Goal: Task Accomplishment & Management: Use online tool/utility

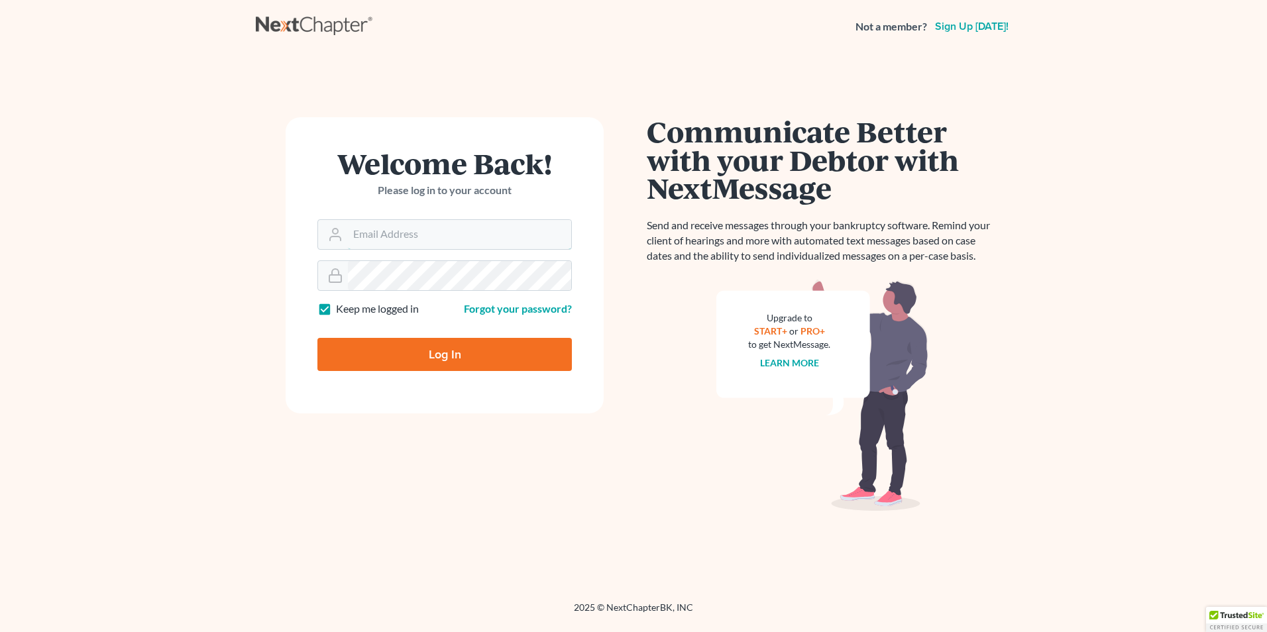
type input "[EMAIL_ADDRESS][DOMAIN_NAME]"
click at [419, 359] on input "Log In" at bounding box center [444, 354] width 254 height 33
type input "Thinking..."
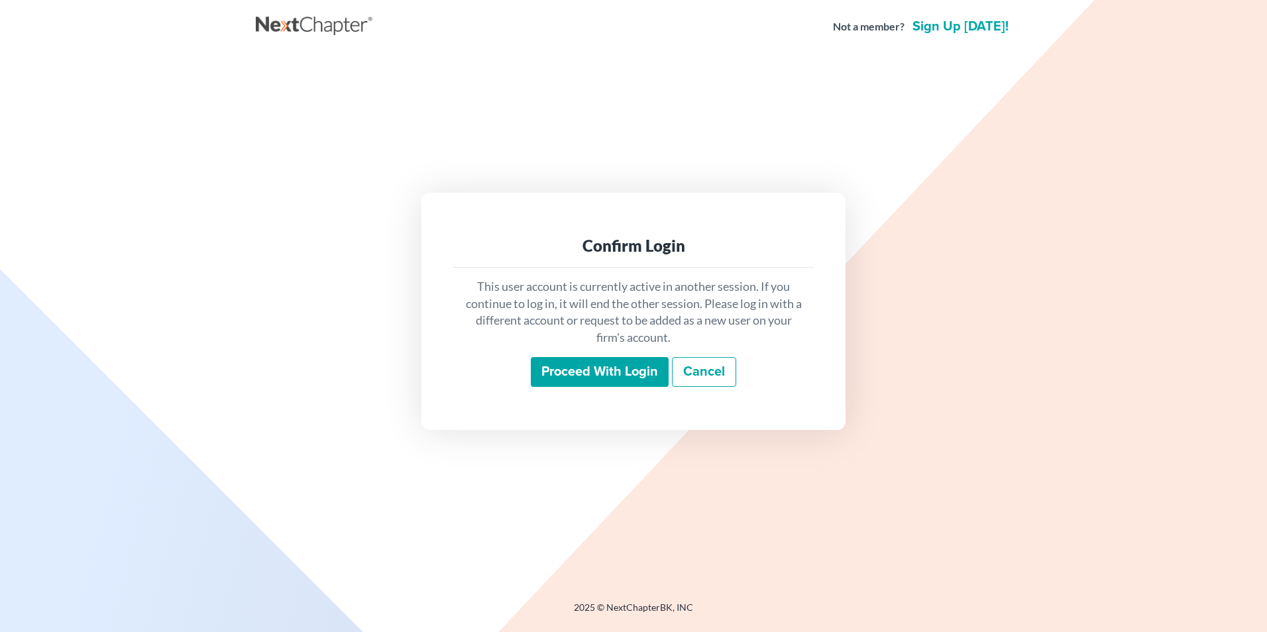
click at [614, 370] on input "Proceed with login" at bounding box center [600, 372] width 138 height 30
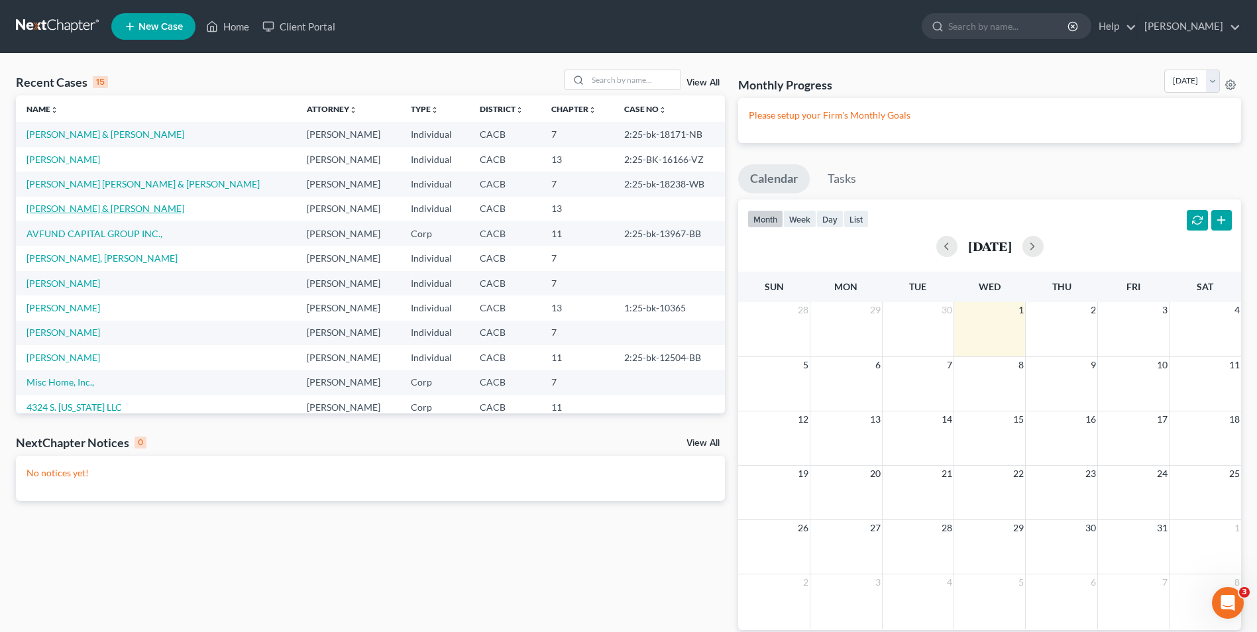
click at [74, 212] on link "Ceja, Ferman & Maria" at bounding box center [105, 208] width 158 height 11
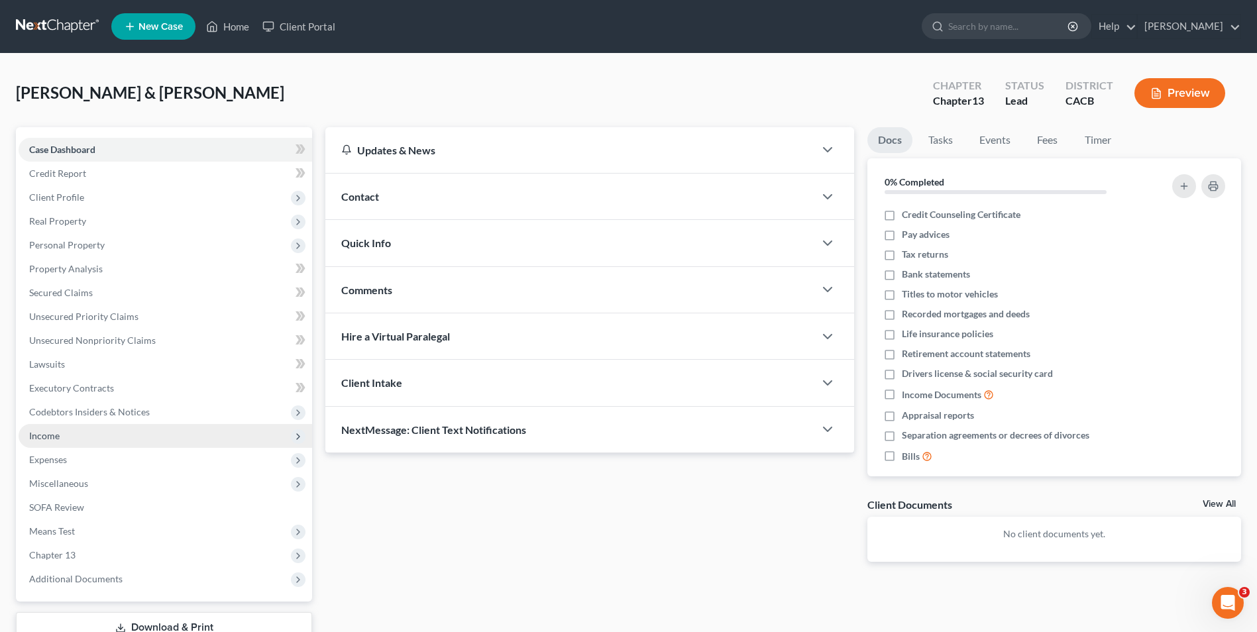
click at [51, 438] on span "Income" at bounding box center [44, 435] width 30 height 11
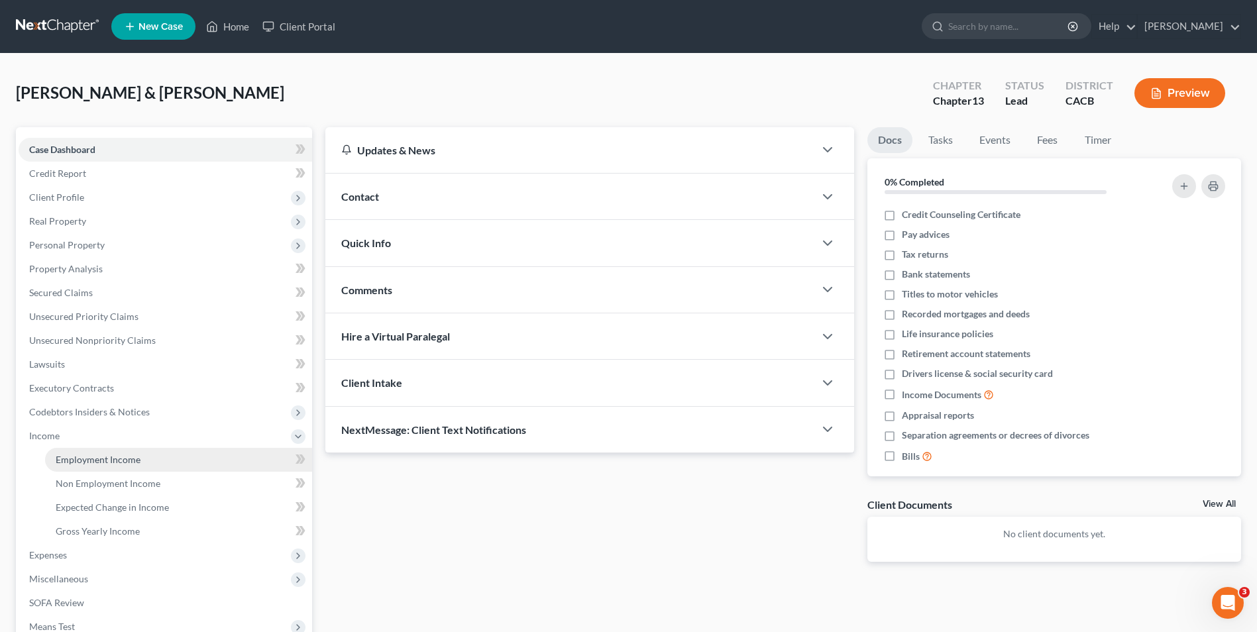
click at [67, 461] on span "Employment Income" at bounding box center [98, 459] width 85 height 11
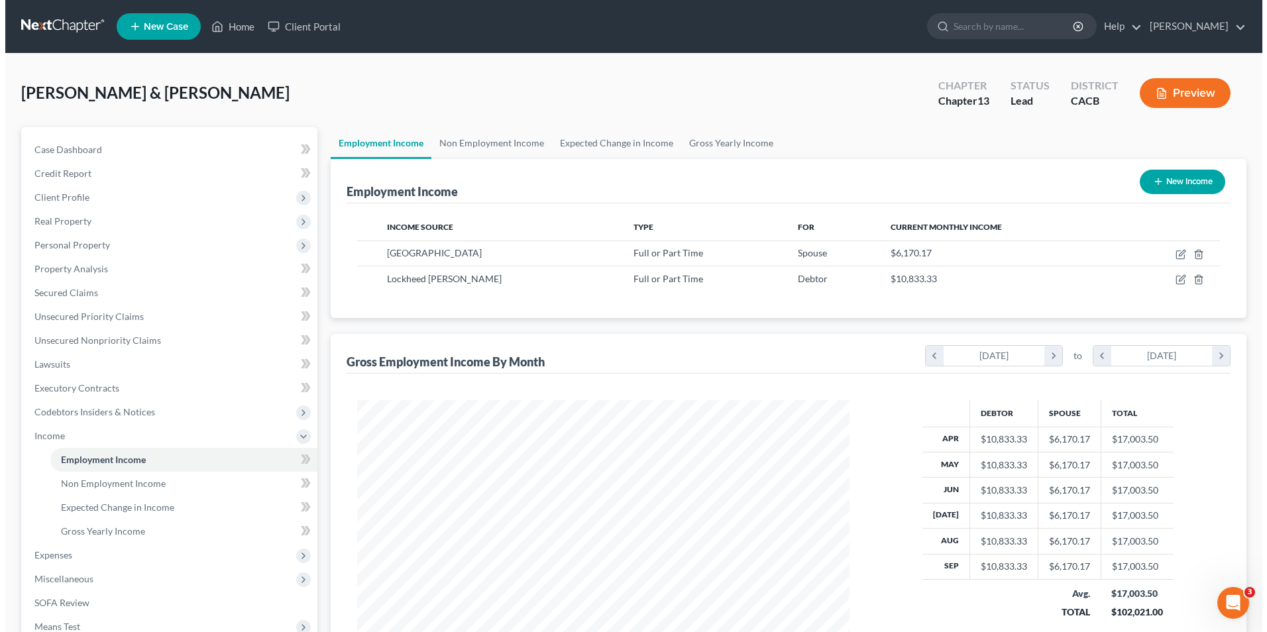
scroll to position [246, 518]
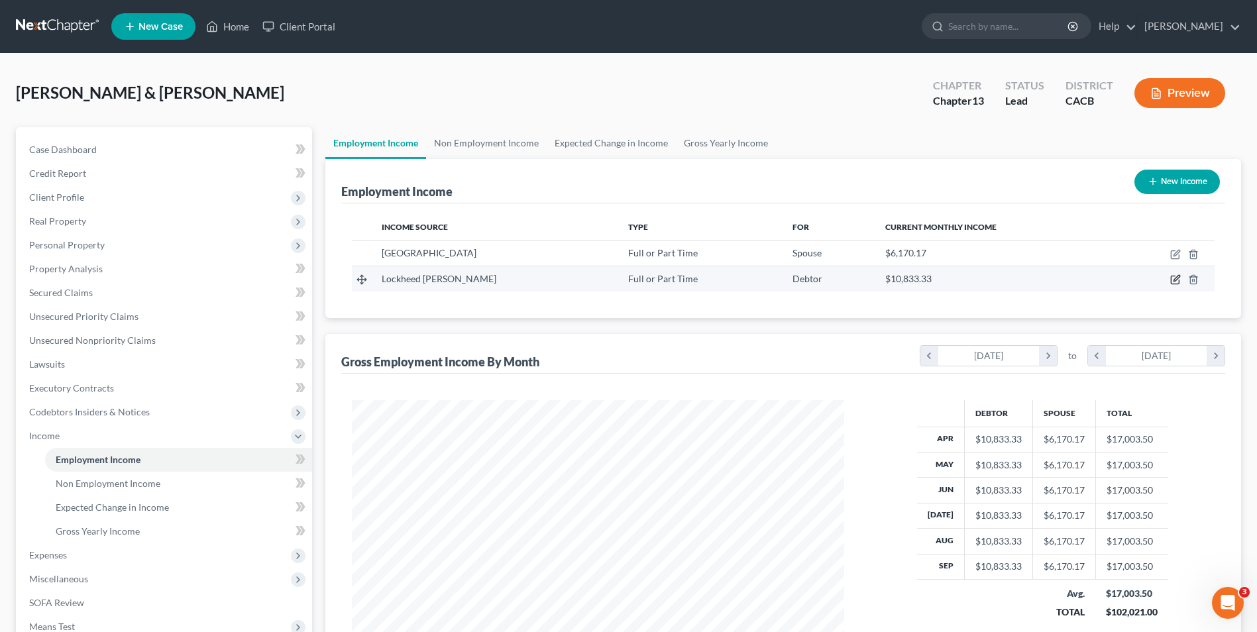
click at [1176, 281] on icon "button" at bounding box center [1175, 279] width 11 height 11
select select "0"
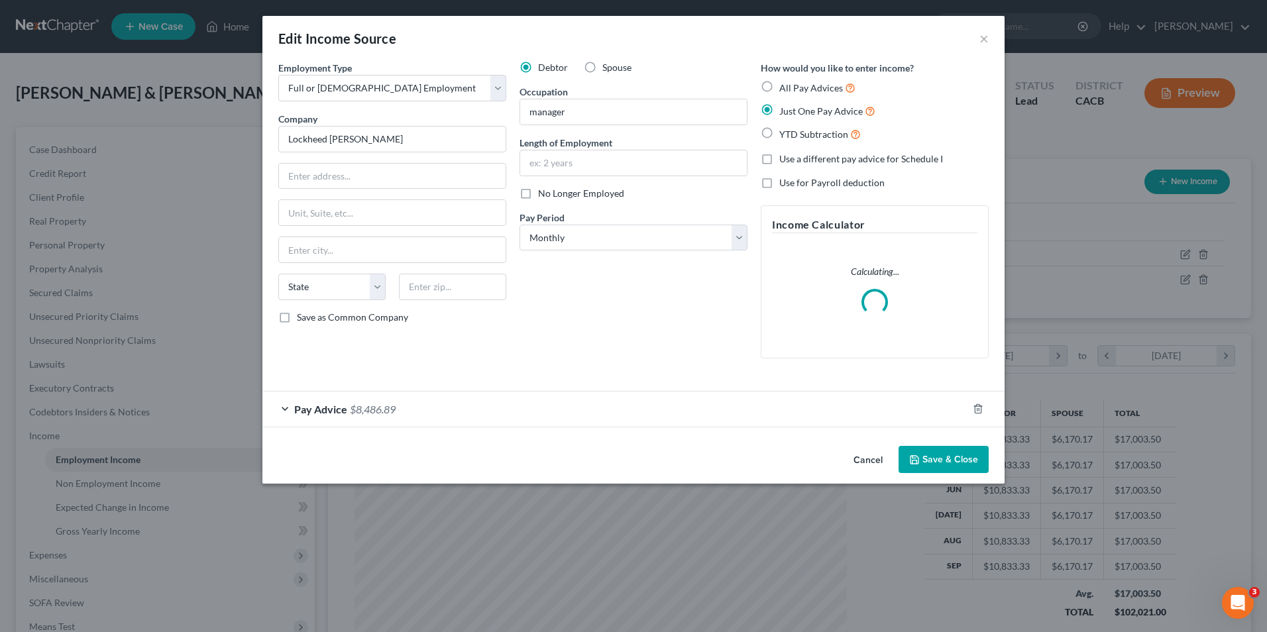
scroll to position [248, 523]
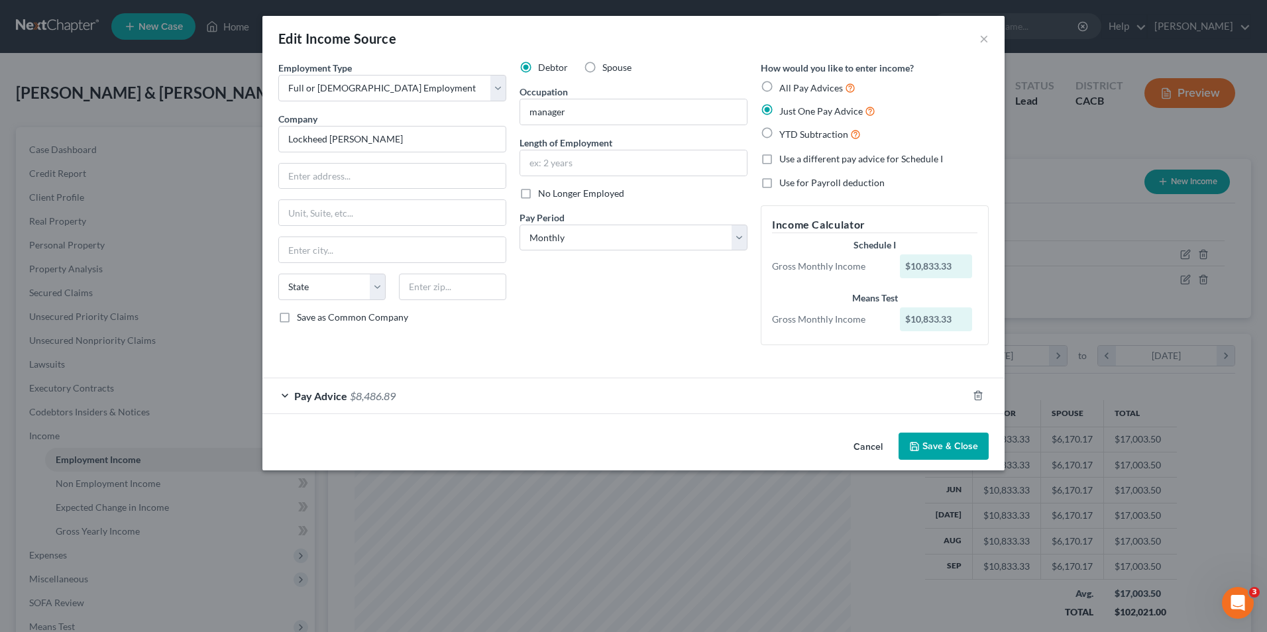
click at [354, 397] on span "$8,486.89" at bounding box center [373, 396] width 46 height 13
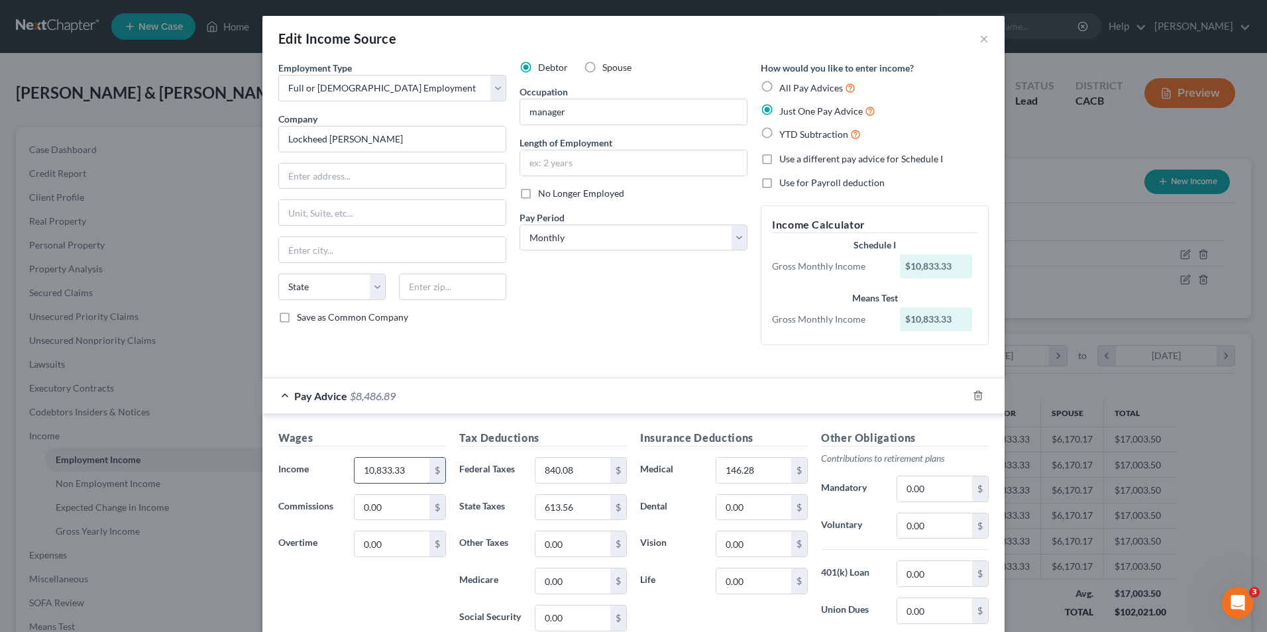
click at [404, 471] on input "10,833.33" at bounding box center [391, 470] width 75 height 25
type input "10,902.41"
click at [340, 598] on div "Wages Income * 10,902.41 $ Commissions 0.00 $ Overtime 0.00 $" at bounding box center [362, 536] width 181 height 212
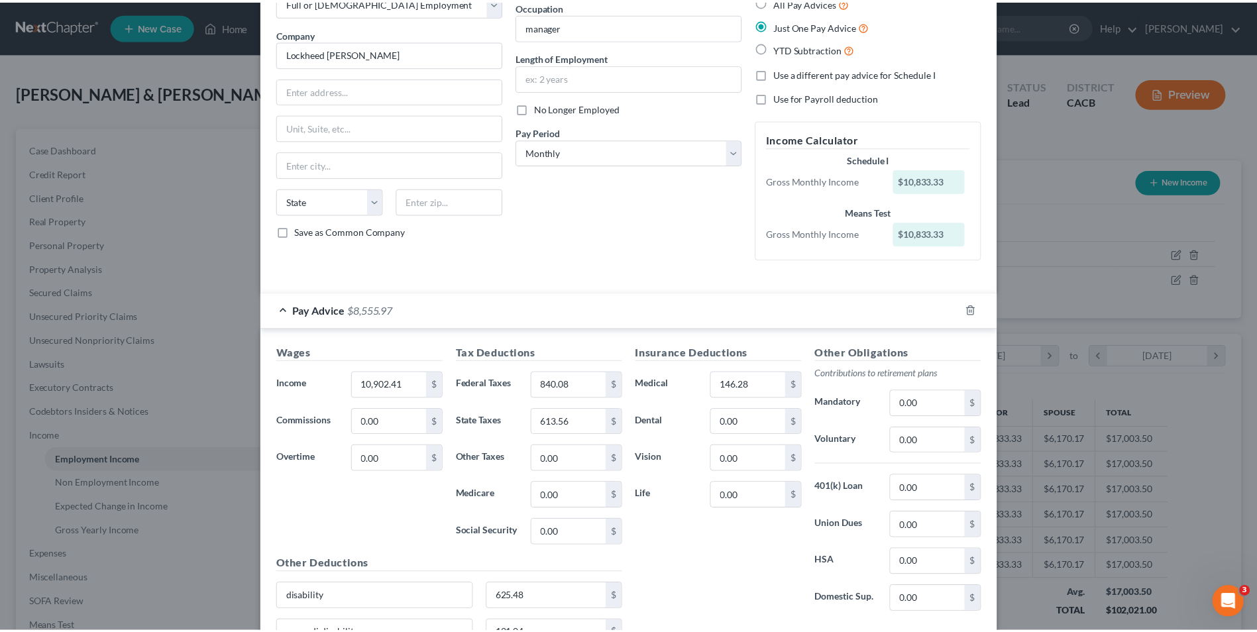
scroll to position [199, 0]
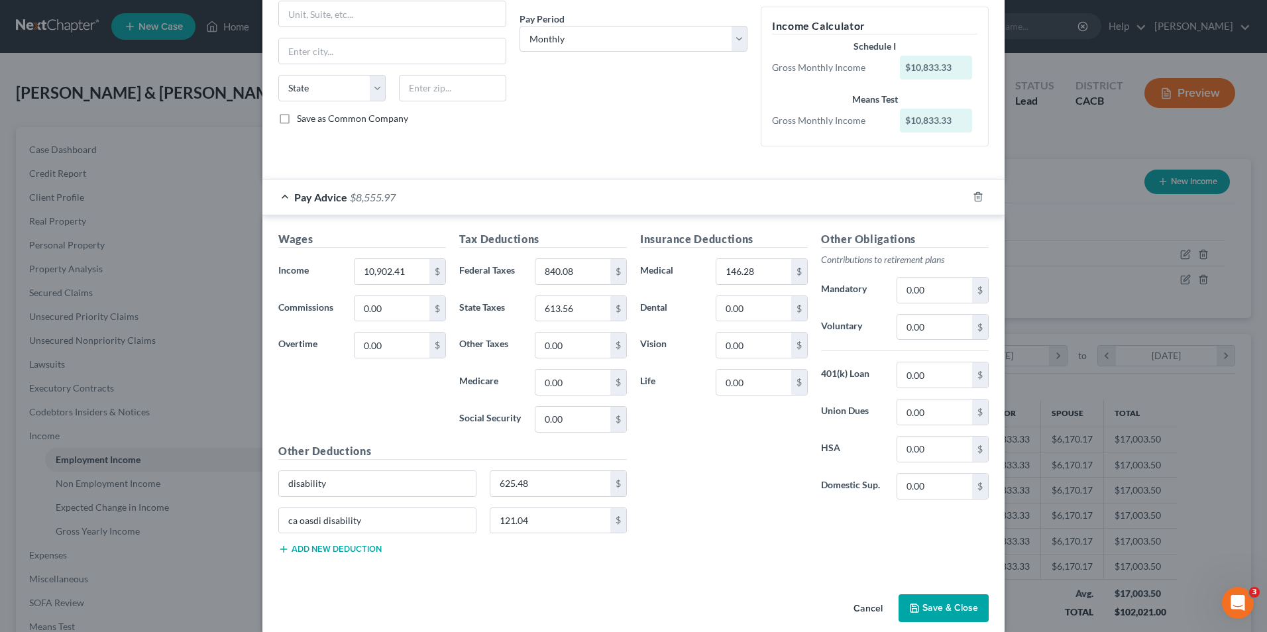
click at [919, 606] on button "Save & Close" at bounding box center [943, 608] width 90 height 28
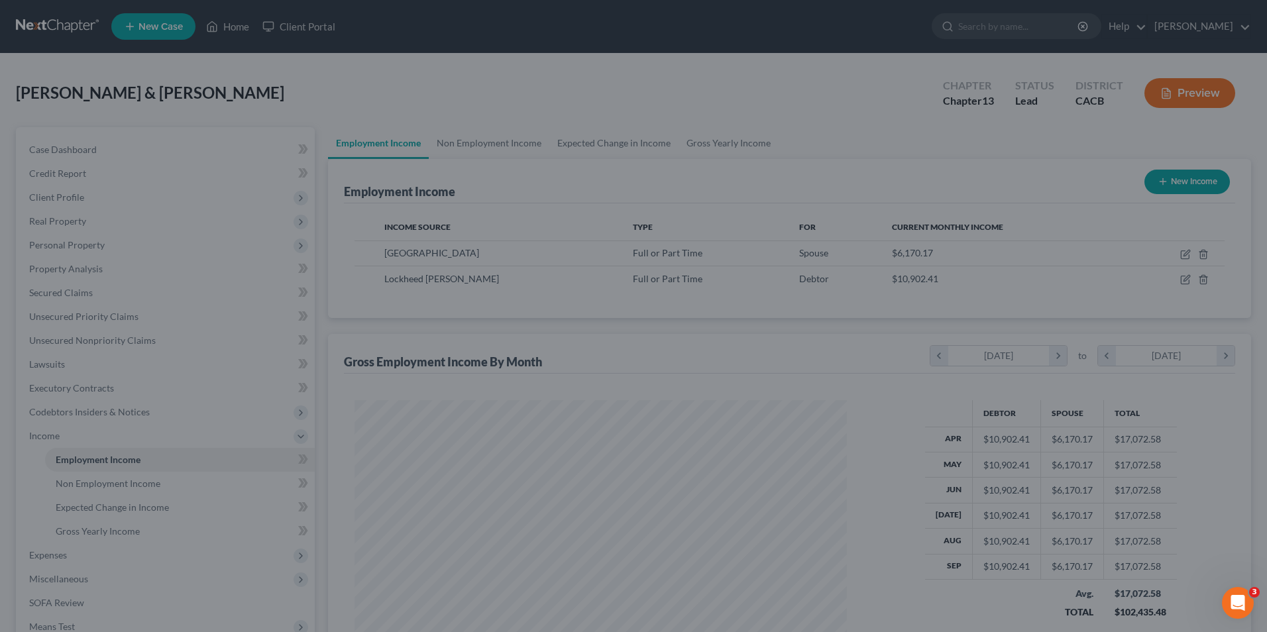
scroll to position [662198, 661925]
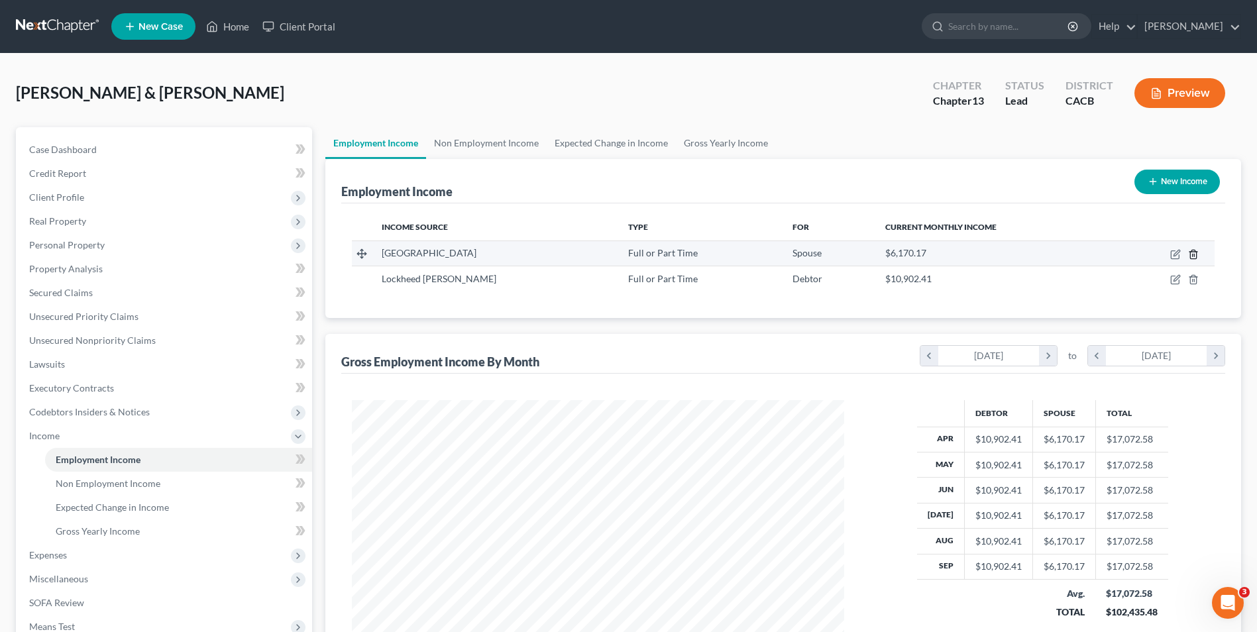
click at [1193, 253] on icon "button" at bounding box center [1193, 254] width 11 height 11
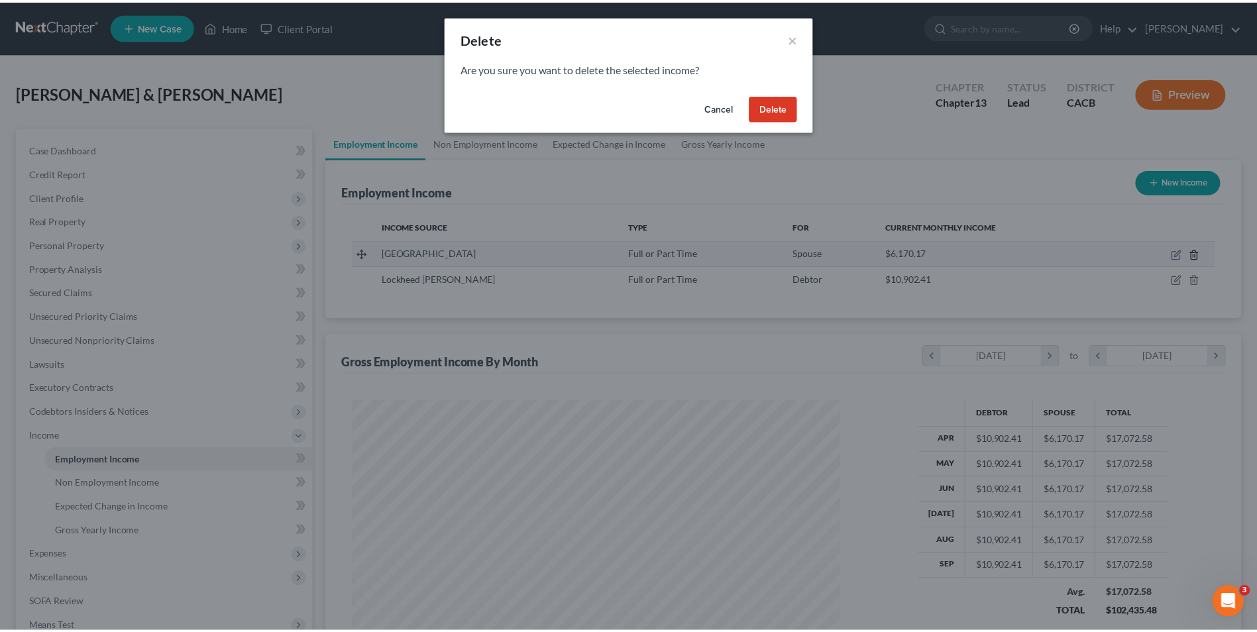
scroll to position [248, 523]
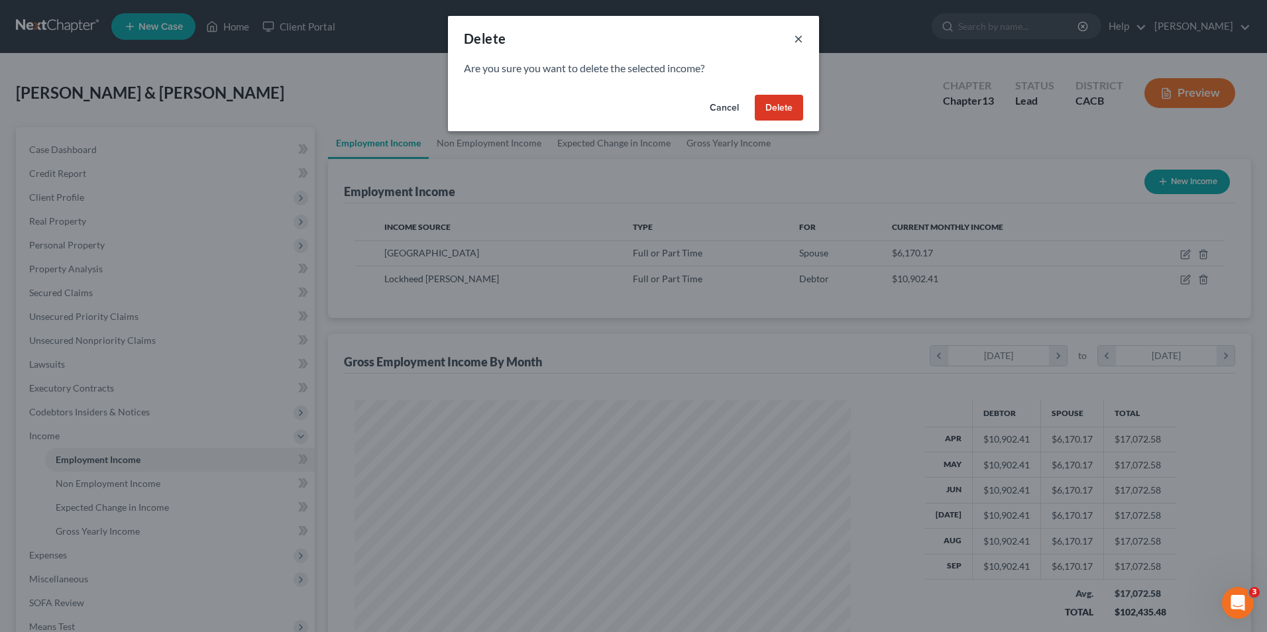
click at [794, 38] on button "×" at bounding box center [798, 38] width 9 height 16
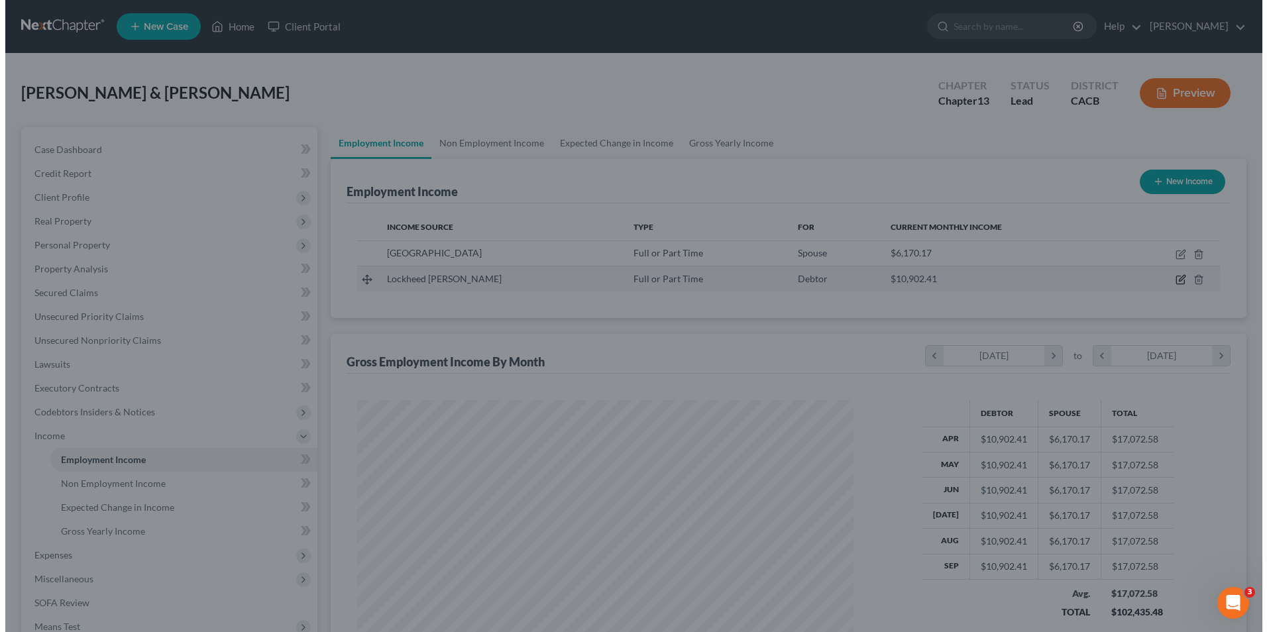
scroll to position [662198, 661925]
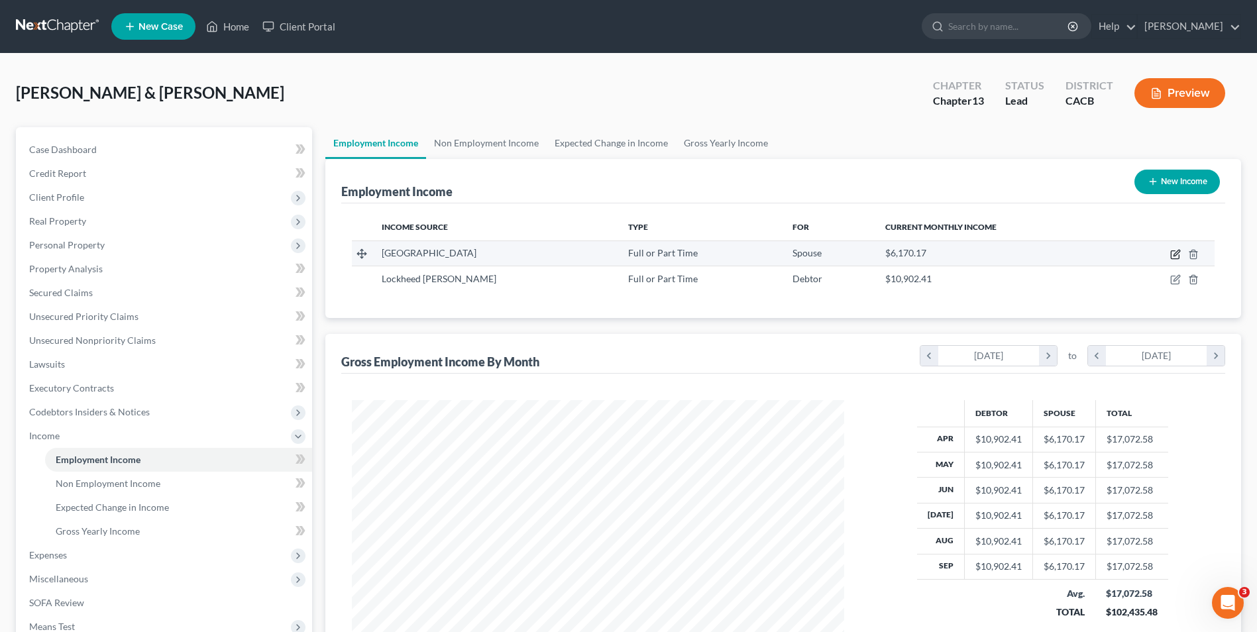
click at [1174, 258] on icon "button" at bounding box center [1175, 255] width 8 height 8
select select "0"
select select "4"
select select "0"
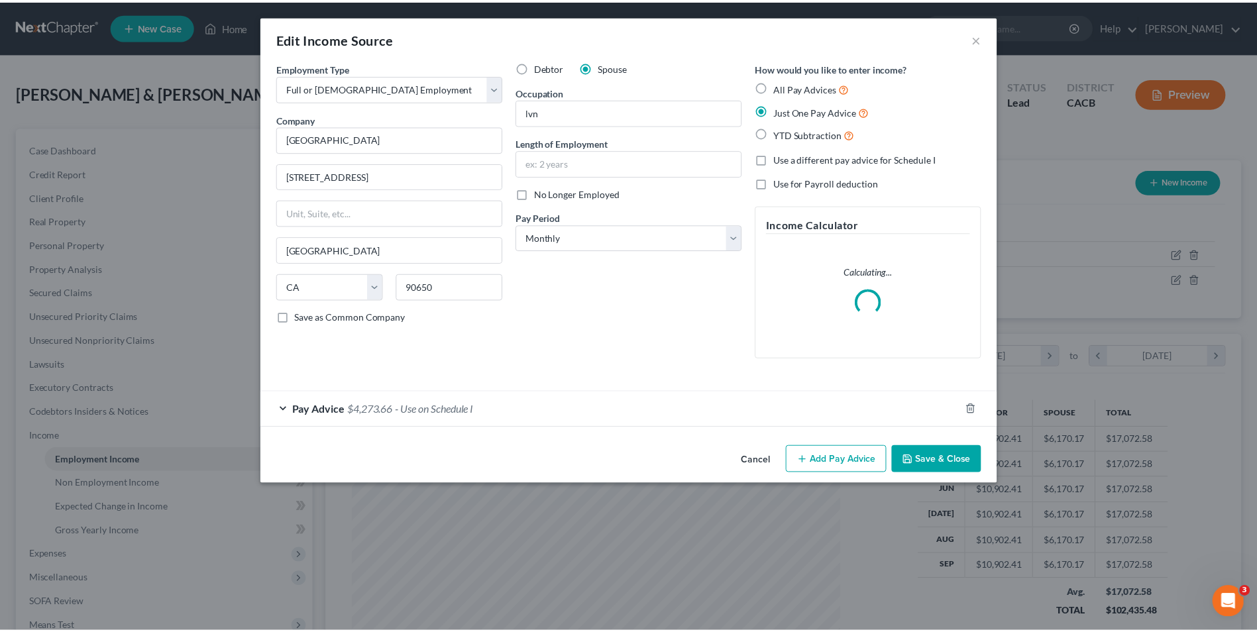
scroll to position [248, 523]
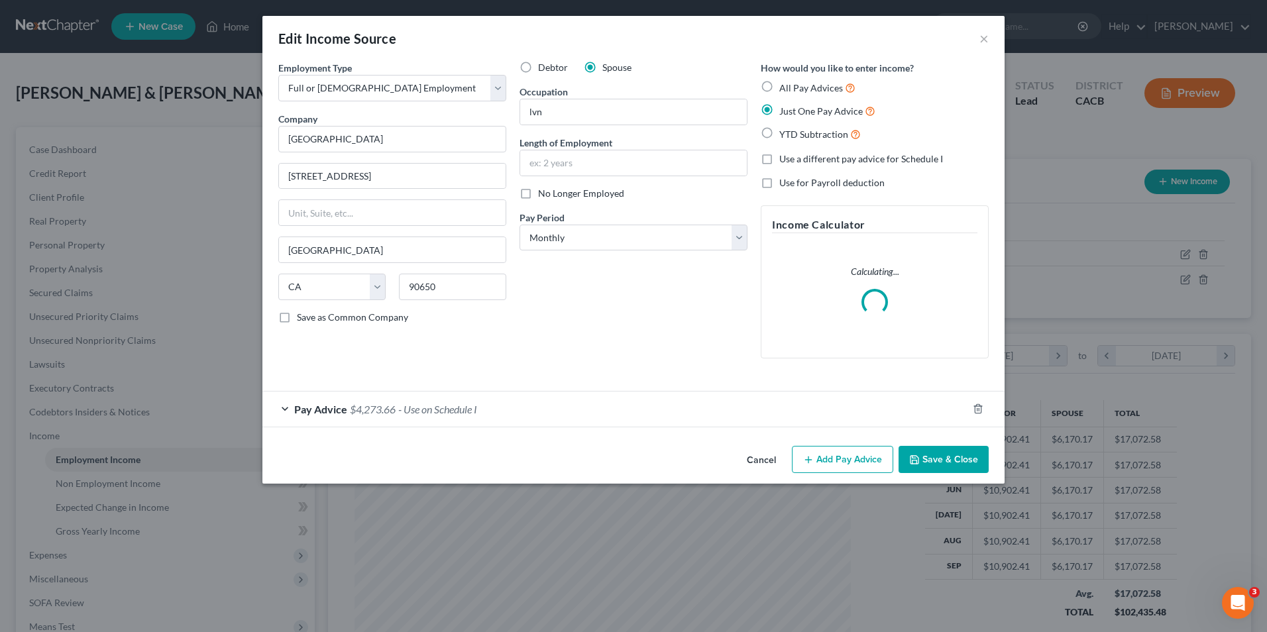
click at [522, 407] on div "Pay Advice $4,273.66 - Use on Schedule I" at bounding box center [614, 409] width 705 height 35
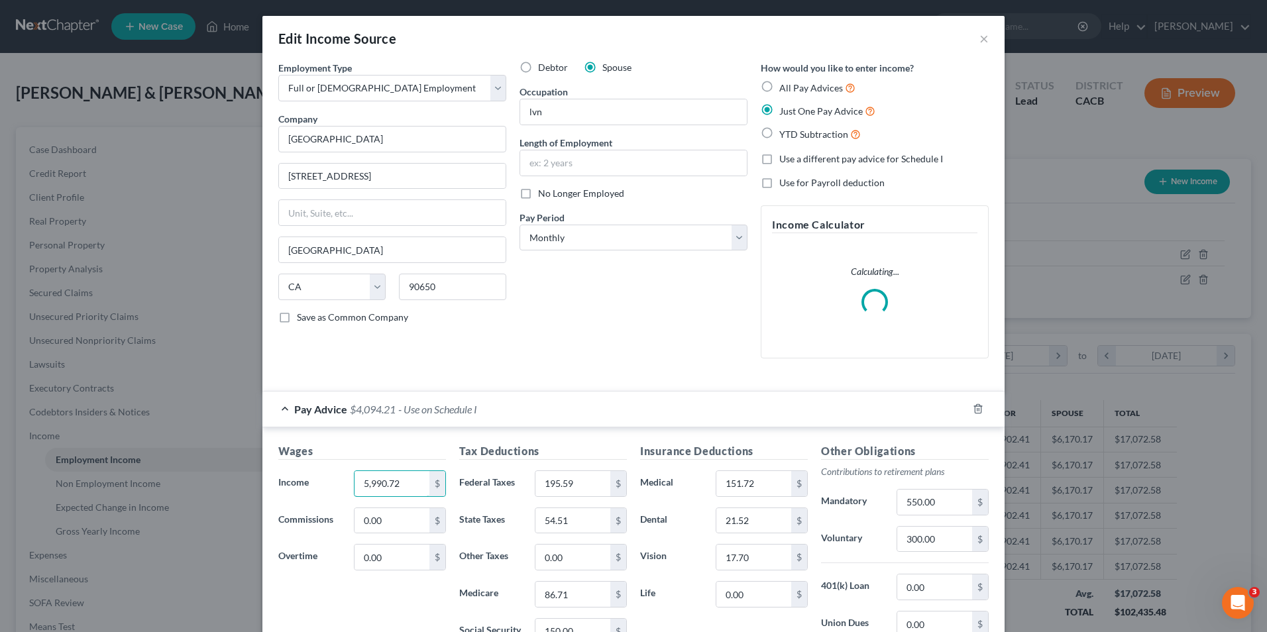
type input "5,990.72"
click at [701, 311] on div "Debtor Spouse Occupation lvn Length of Employment No Longer Employed Pay Period…" at bounding box center [633, 215] width 241 height 308
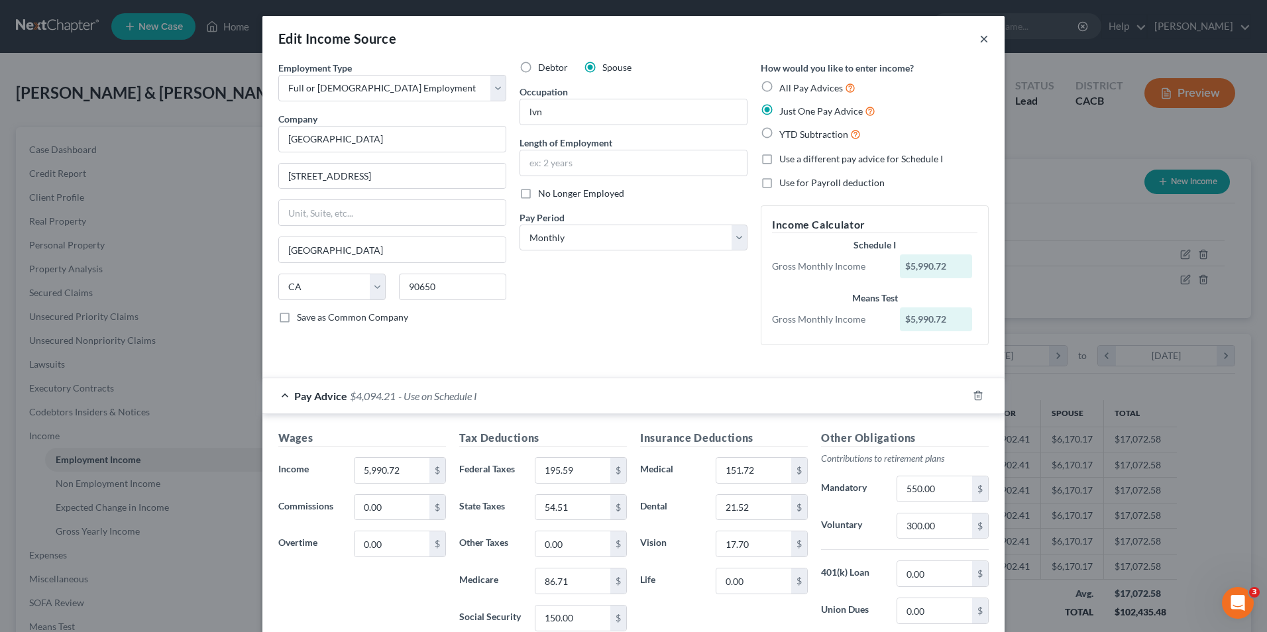
click at [979, 43] on button "×" at bounding box center [983, 38] width 9 height 16
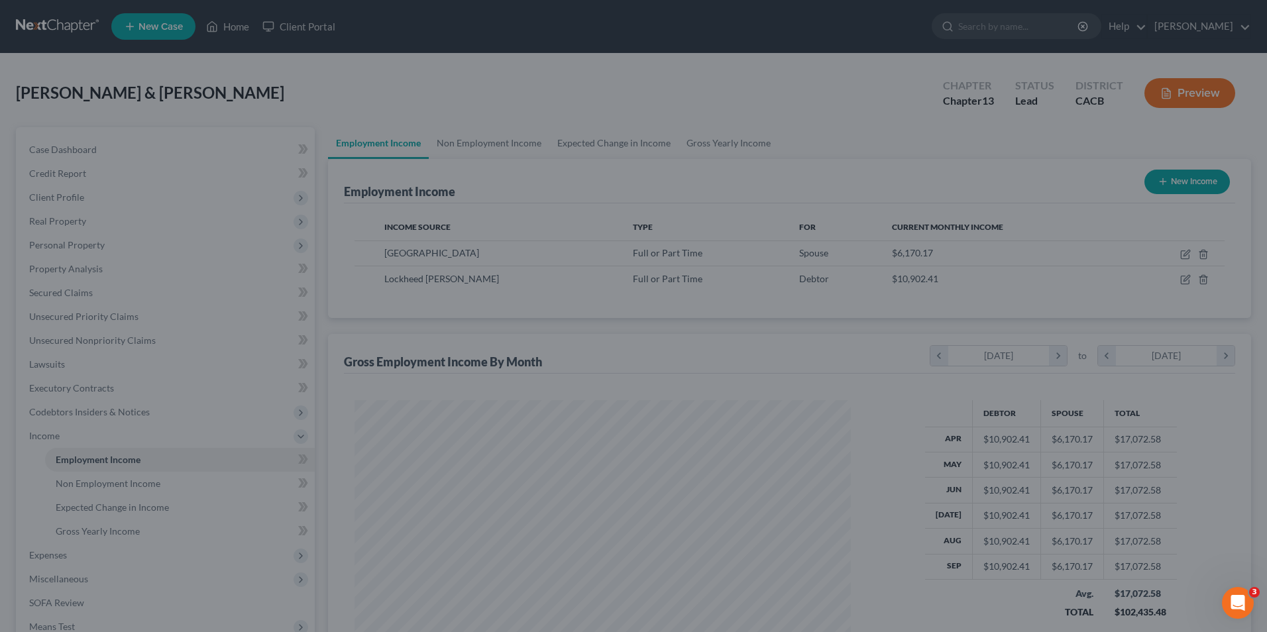
scroll to position [662198, 661925]
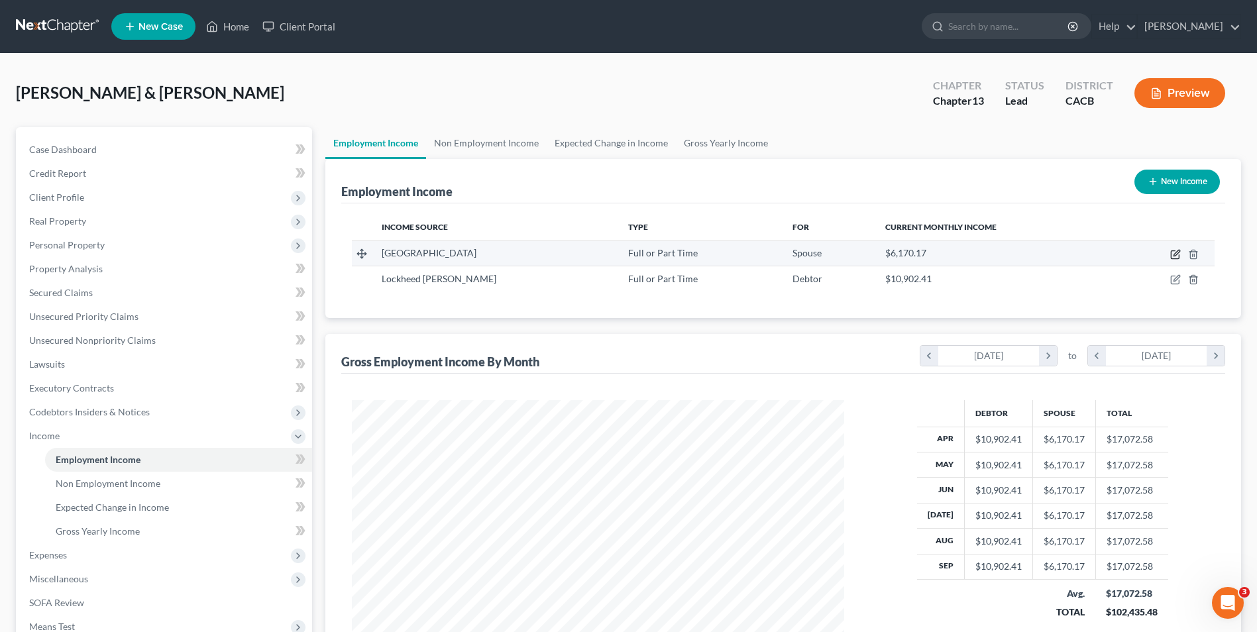
click at [1175, 254] on icon "button" at bounding box center [1175, 254] width 11 height 11
select select "0"
select select "4"
select select "0"
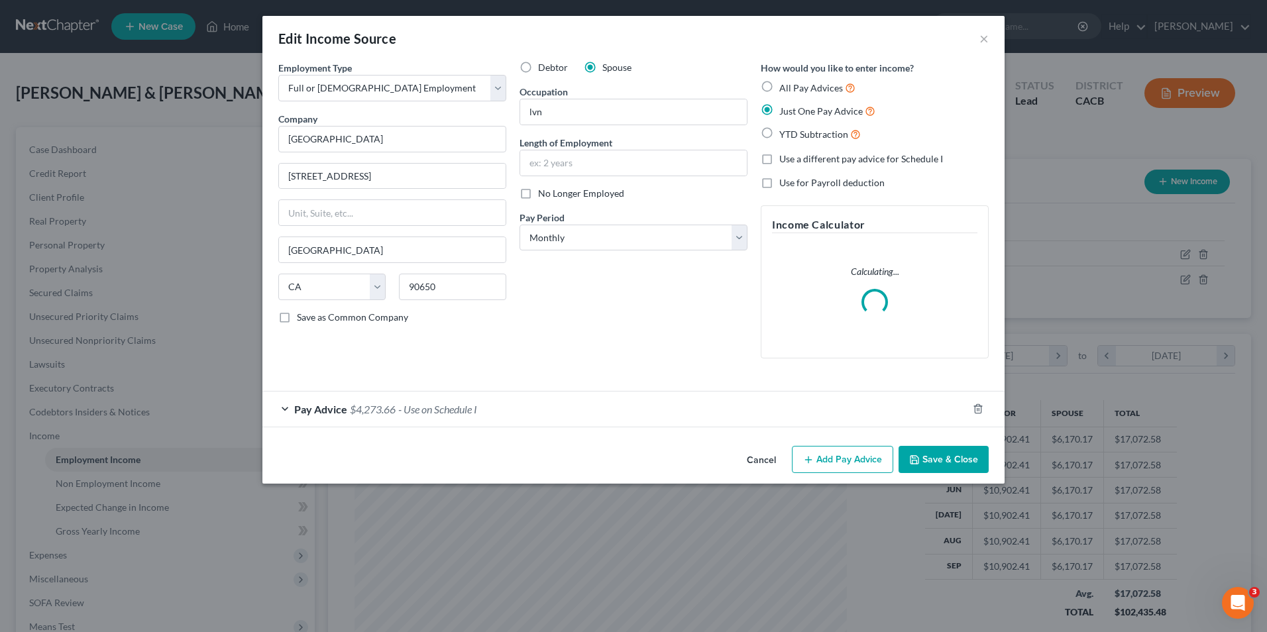
scroll to position [248, 523]
click at [513, 415] on div "Pay Advice $4,273.66 - Use on Schedule I" at bounding box center [614, 409] width 705 height 35
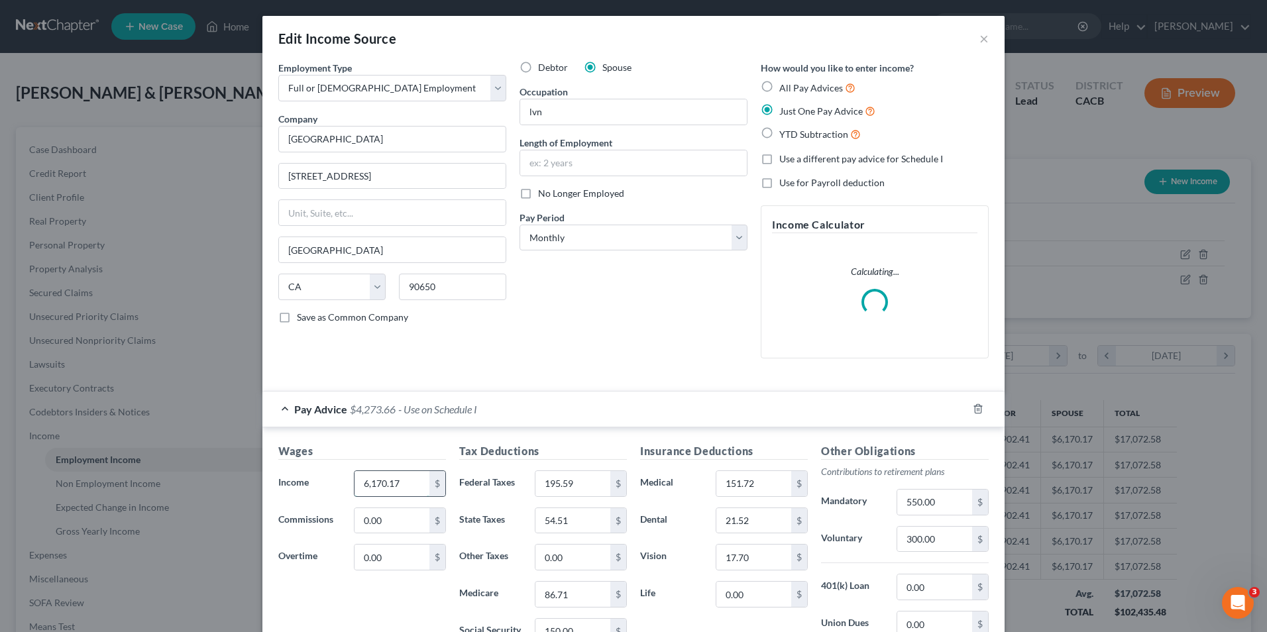
click at [403, 484] on input "6,170.17" at bounding box center [391, 483] width 75 height 25
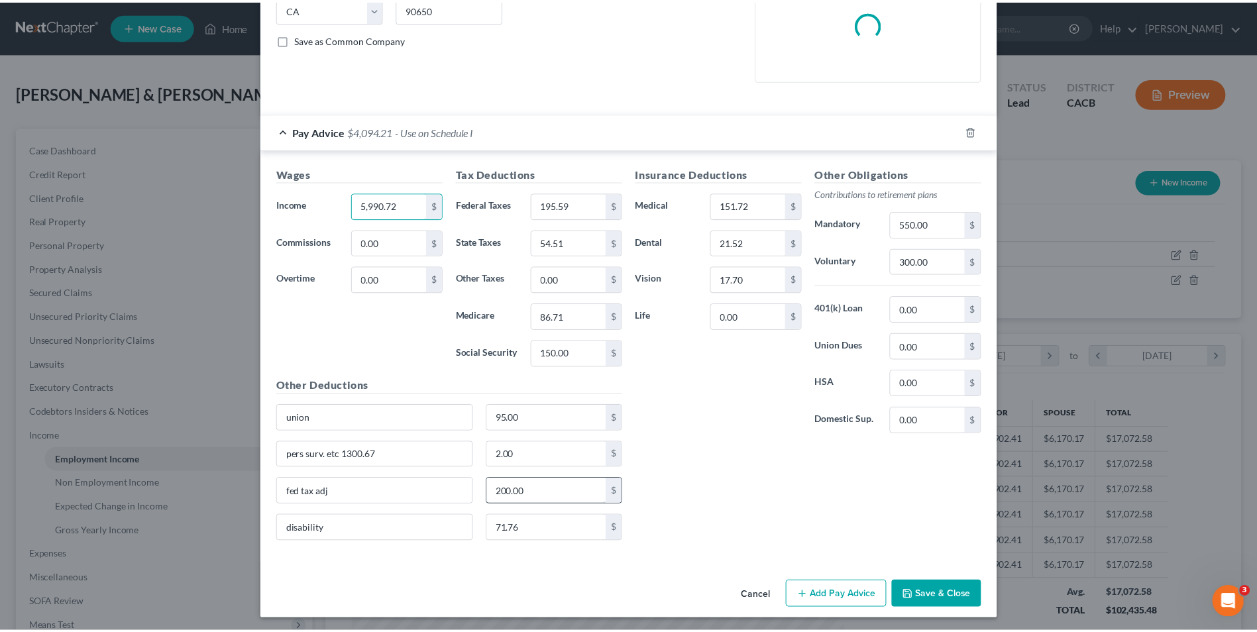
scroll to position [281, 0]
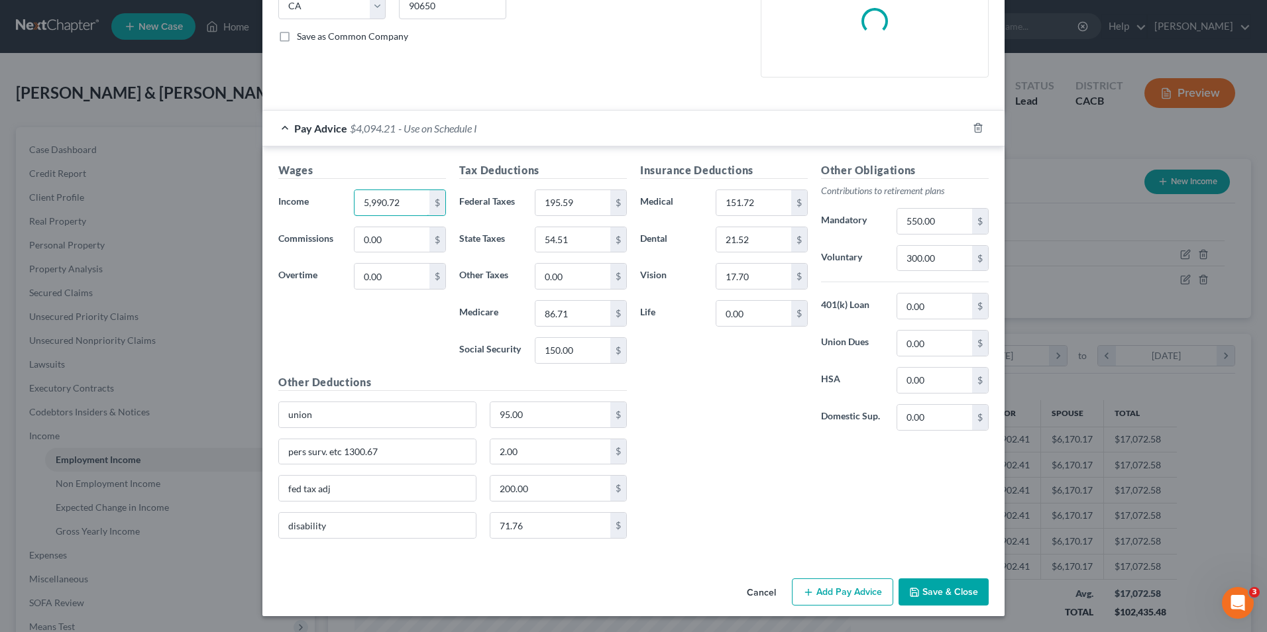
type input "5,990.72"
click at [923, 592] on button "Save & Close" at bounding box center [943, 592] width 90 height 28
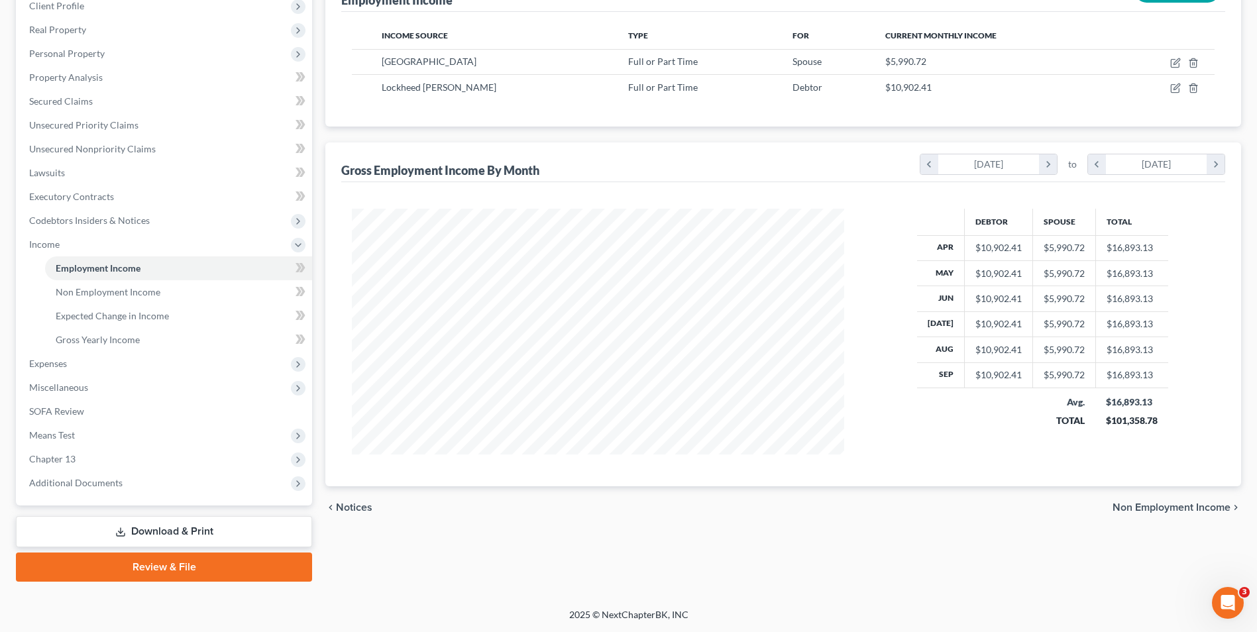
scroll to position [125, 0]
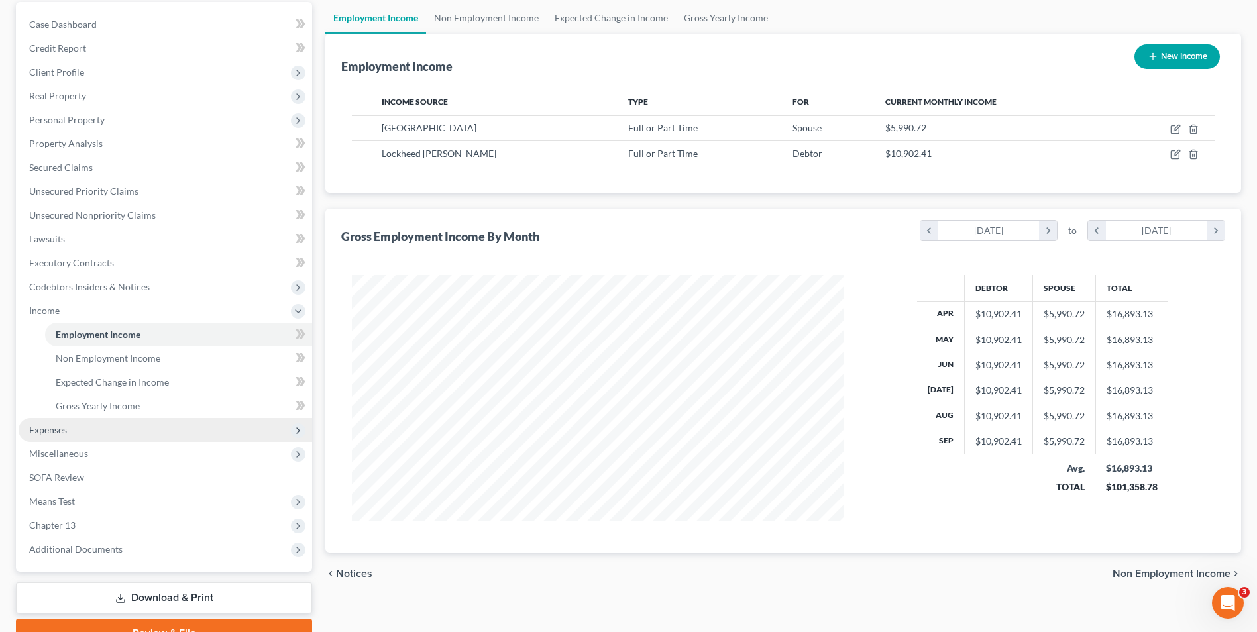
click at [61, 435] on span "Expenses" at bounding box center [165, 430] width 293 height 24
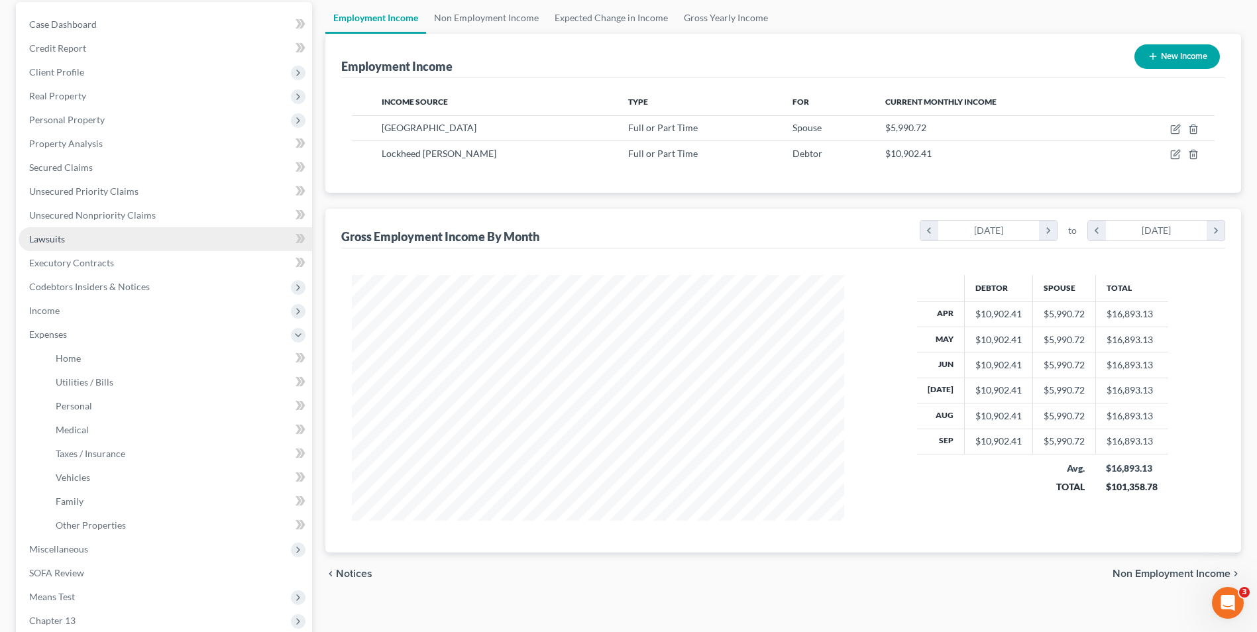
scroll to position [0, 0]
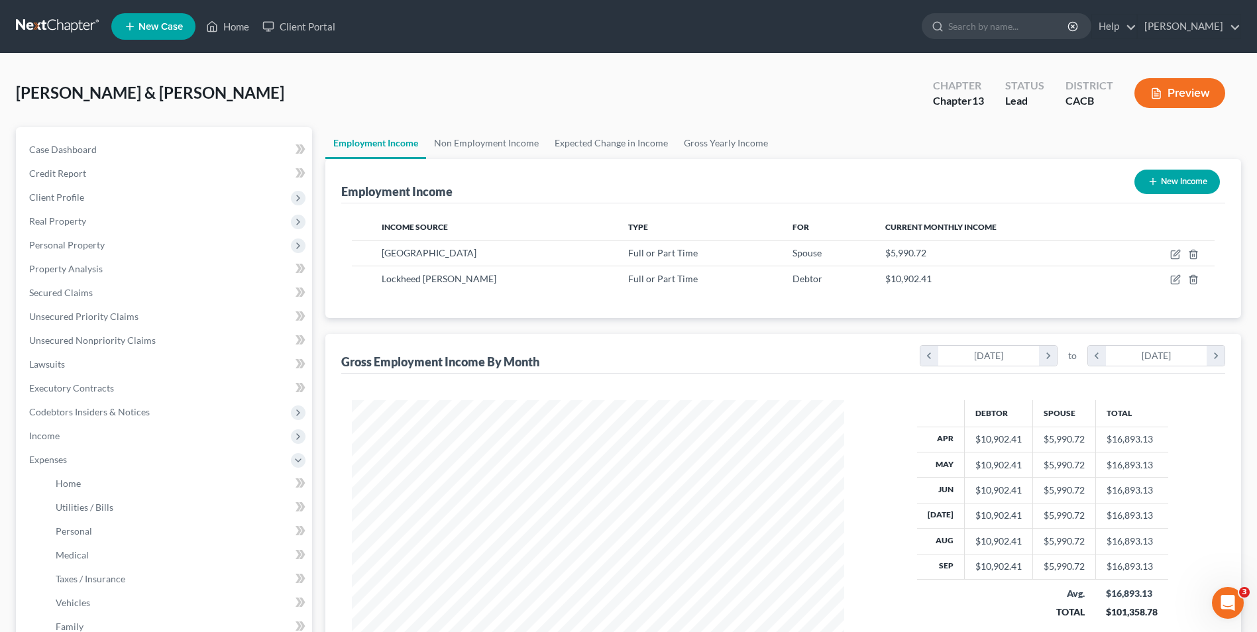
click at [733, 91] on div "Ceja, Ferman & Maria Upgraded Chapter Chapter 13 Status Lead District CACB Prev…" at bounding box center [628, 99] width 1225 height 58
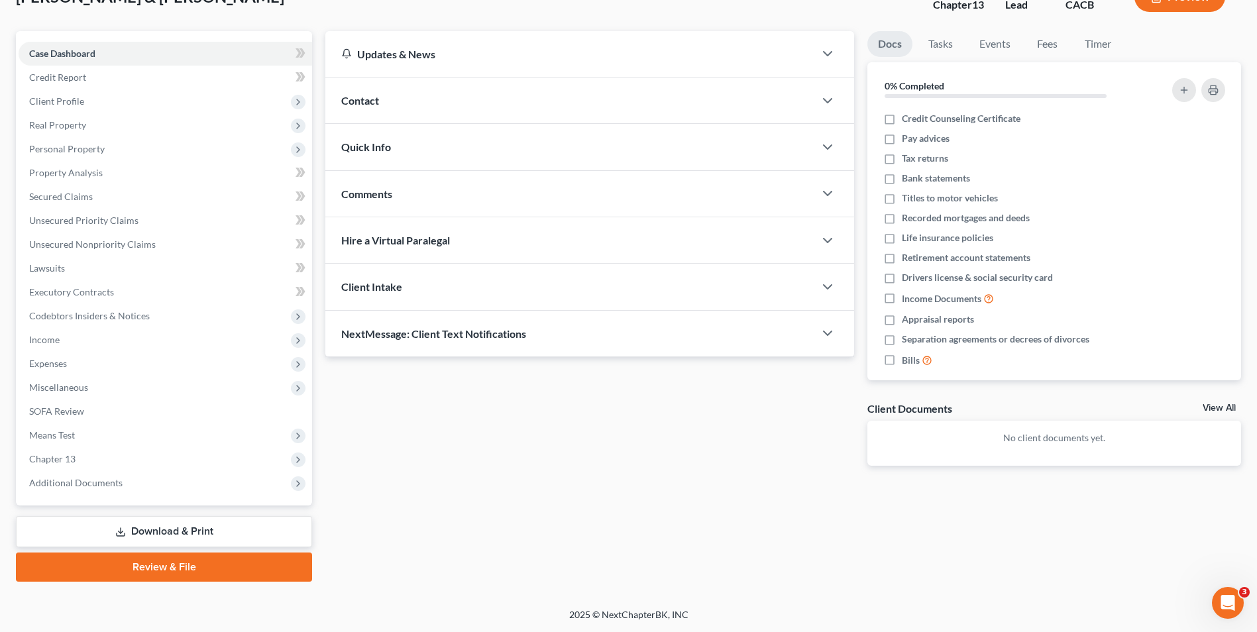
click at [138, 532] on link "Download & Print" at bounding box center [164, 531] width 296 height 31
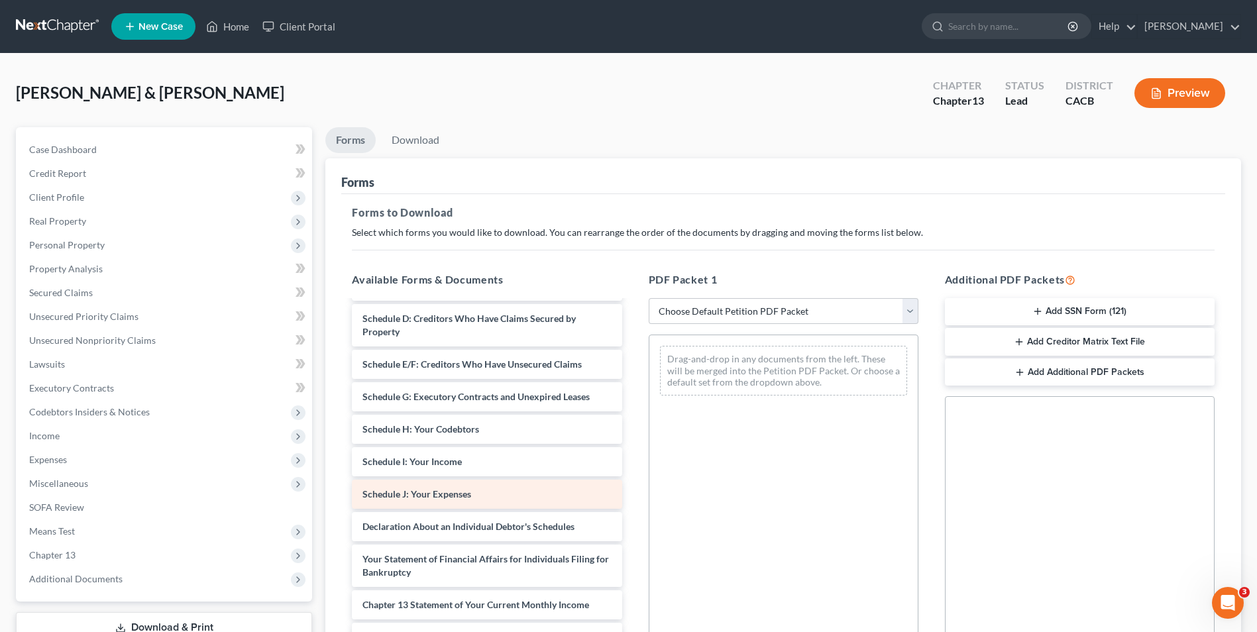
scroll to position [132, 0]
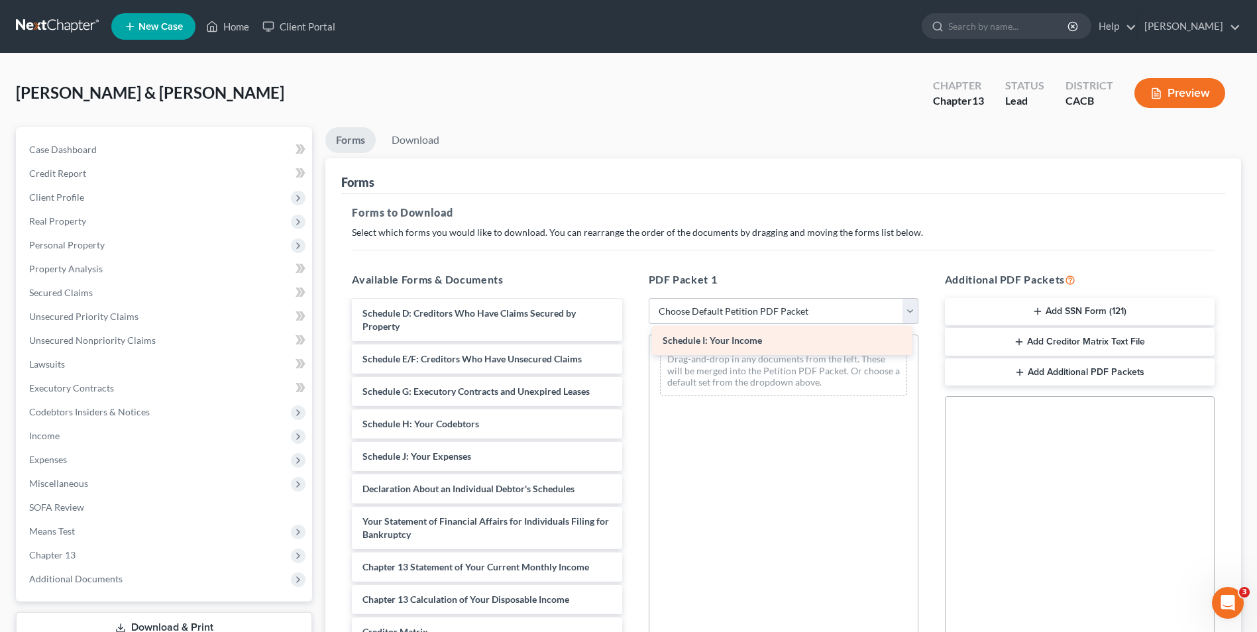
drag, startPoint x: 480, startPoint y: 463, endPoint x: 780, endPoint y: 347, distance: 321.7
click at [632, 347] on div "Schedule I: Your Income Voluntary Petition for Individuals Filing for Bankruptc…" at bounding box center [486, 463] width 291 height 588
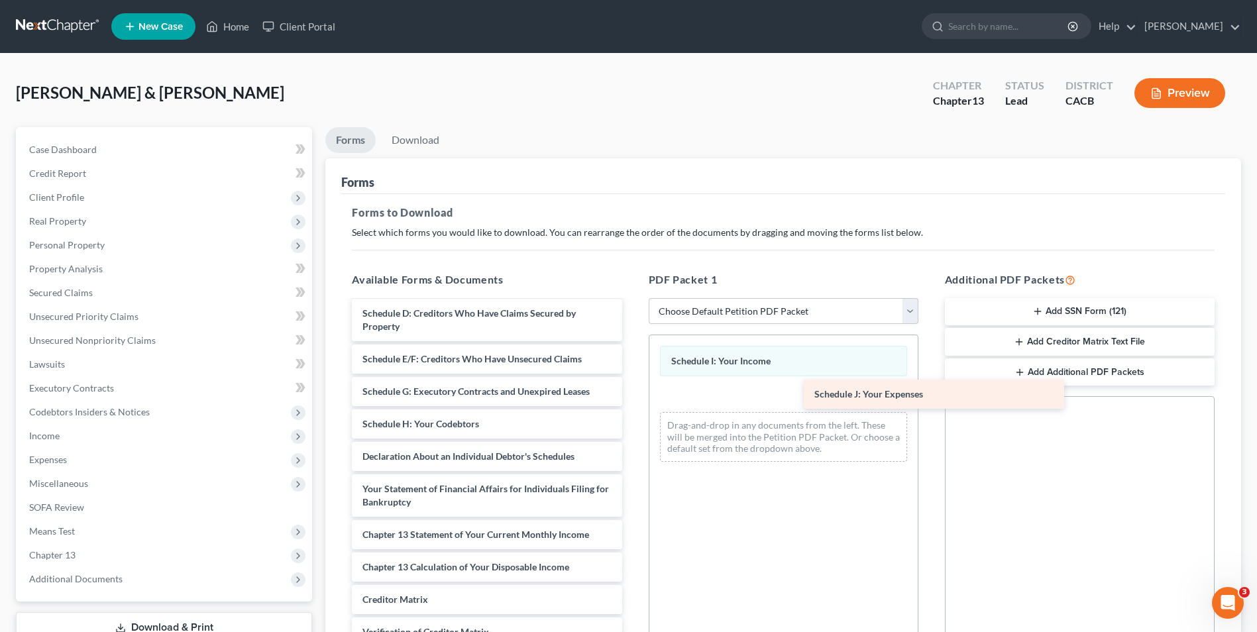
drag, startPoint x: 402, startPoint y: 458, endPoint x: 851, endPoint y: 397, distance: 452.7
click at [632, 397] on div "Schedule J: Your Expenses Voluntary Petition for Individuals Filing for Bankrup…" at bounding box center [486, 447] width 291 height 556
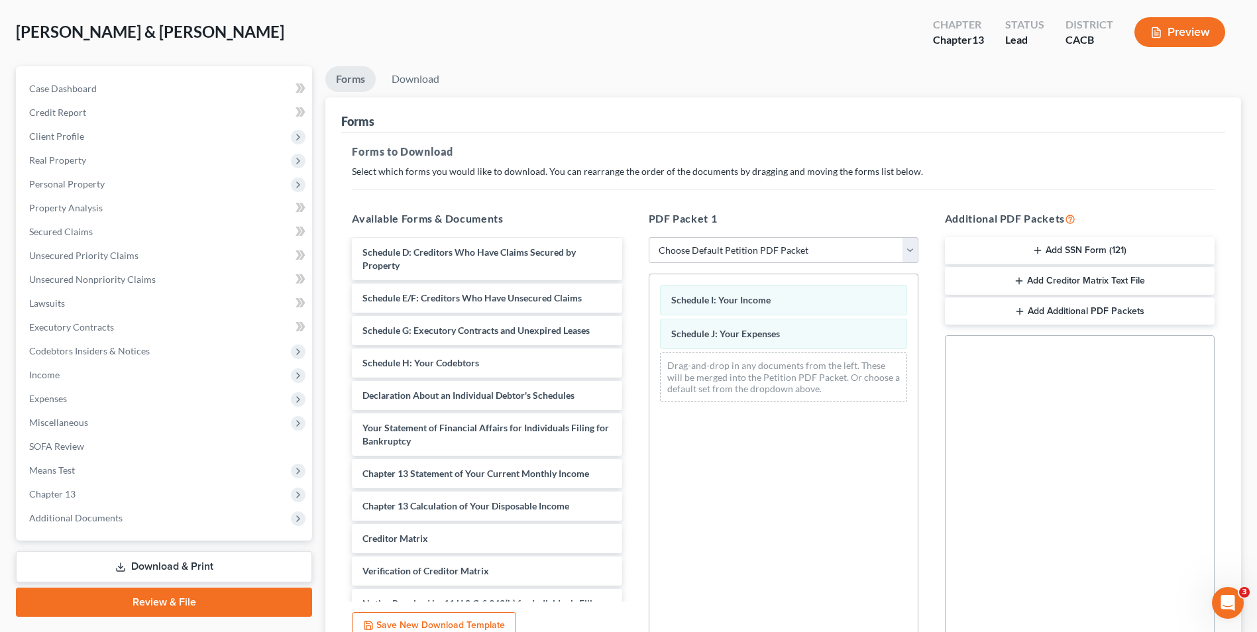
scroll to position [186, 0]
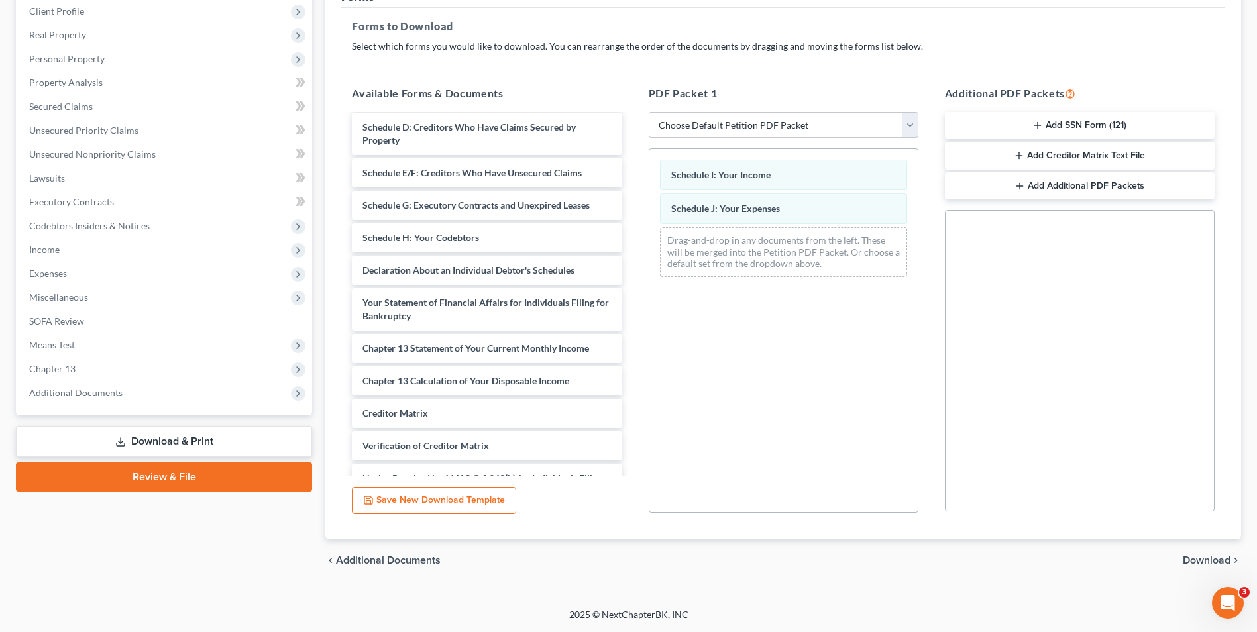
click at [215, 441] on link "Download & Print" at bounding box center [164, 441] width 296 height 31
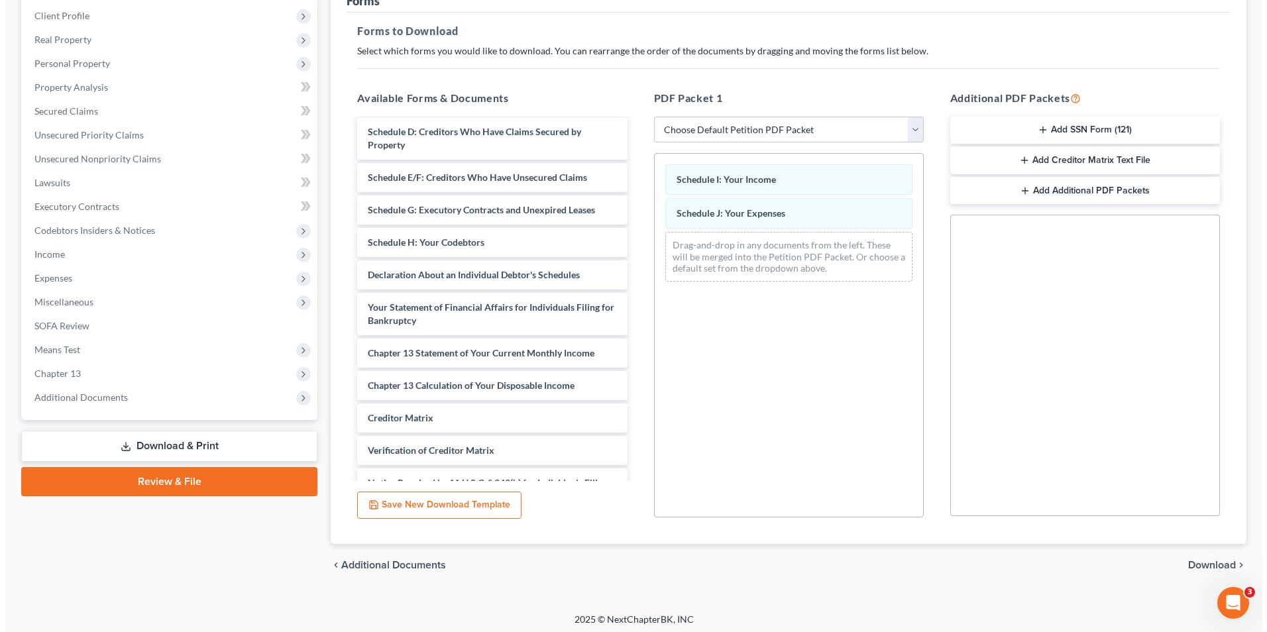
scroll to position [0, 0]
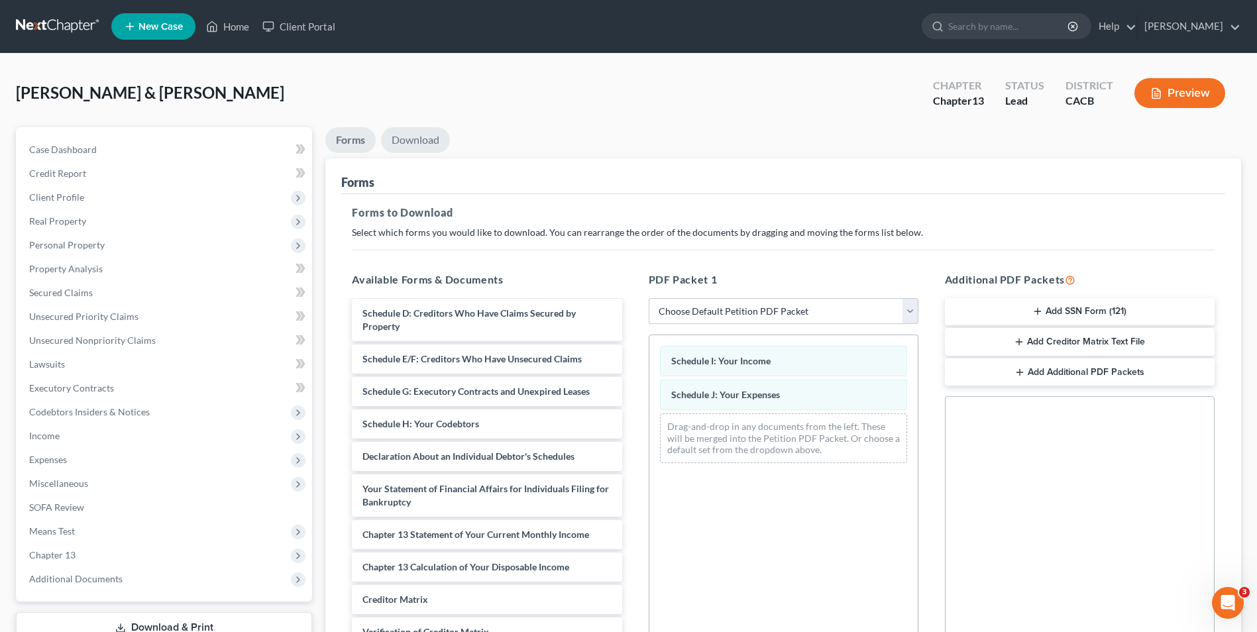
click at [414, 139] on link "Download" at bounding box center [415, 140] width 69 height 26
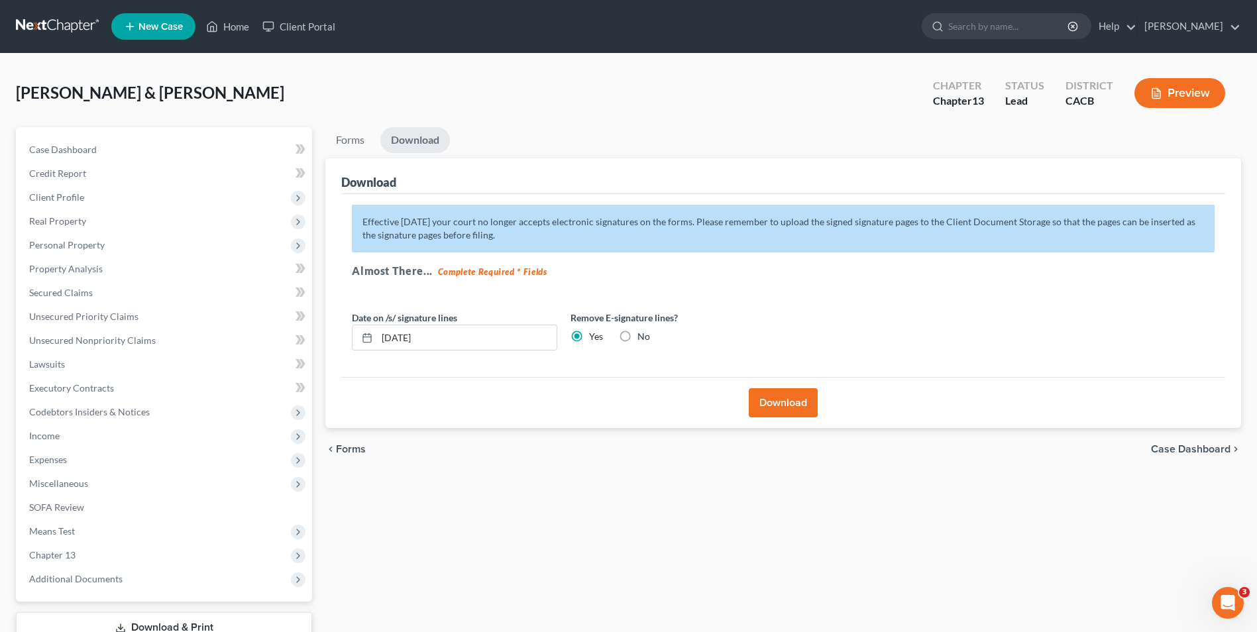
click at [788, 406] on button "Download" at bounding box center [783, 402] width 69 height 29
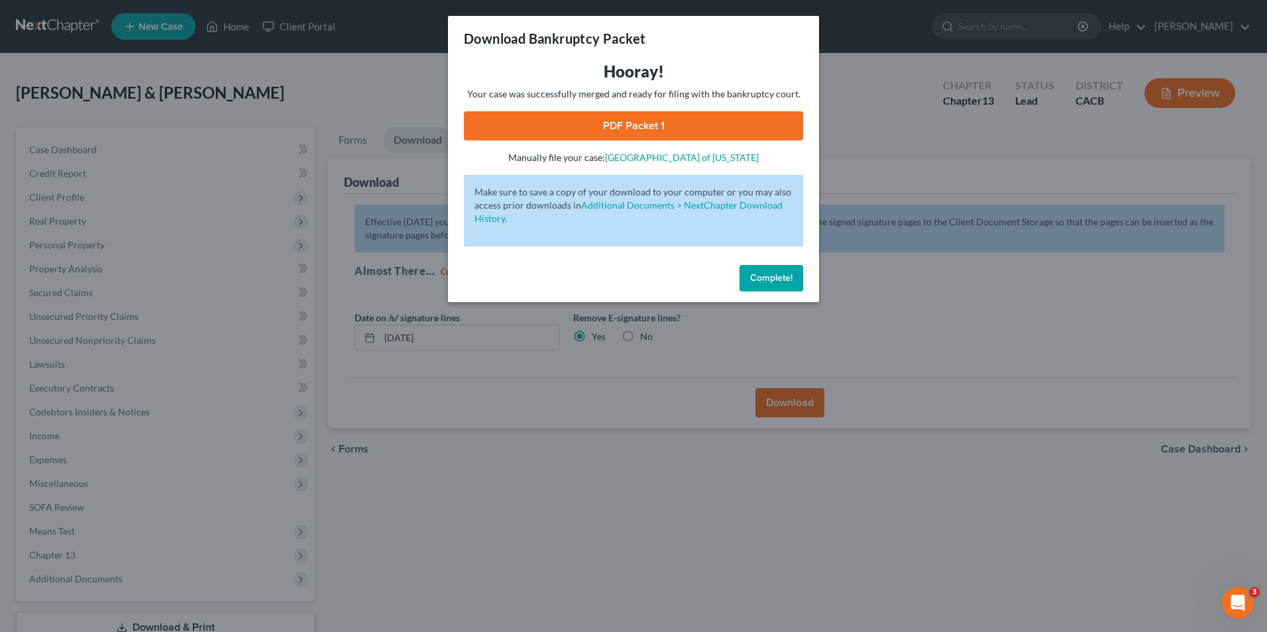
click at [669, 126] on link "PDF Packet 1" at bounding box center [633, 125] width 339 height 29
